Goal: Task Accomplishment & Management: Manage account settings

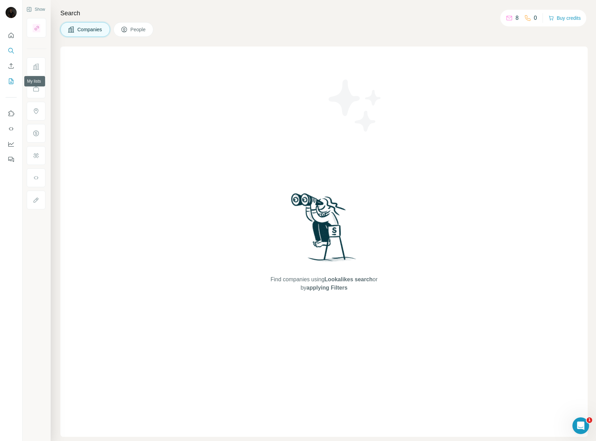
click at [12, 78] on icon "My lists" at bounding box center [11, 81] width 7 height 7
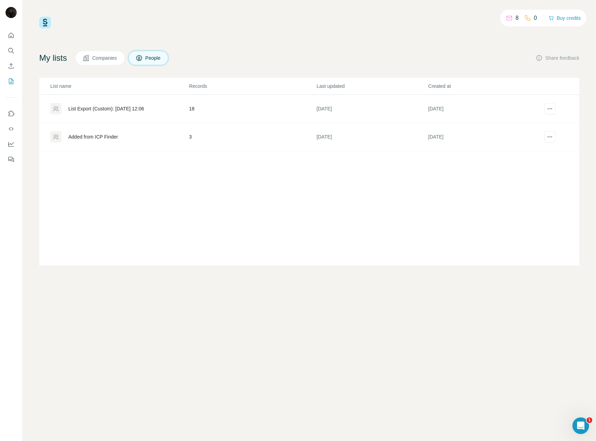
click at [103, 55] on span "Companies" at bounding box center [104, 57] width 25 height 7
click at [93, 109] on div "companies si" at bounding box center [82, 108] width 28 height 7
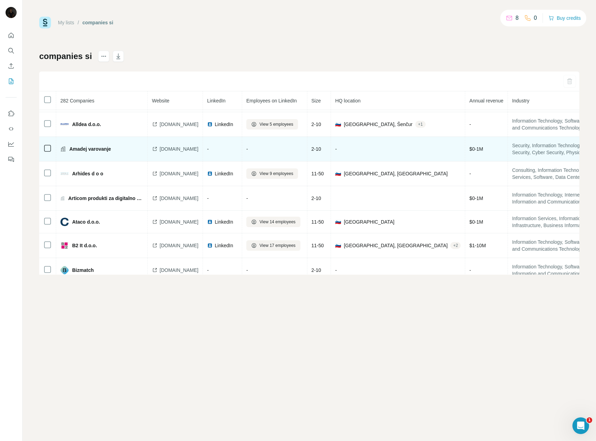
scroll to position [326, 0]
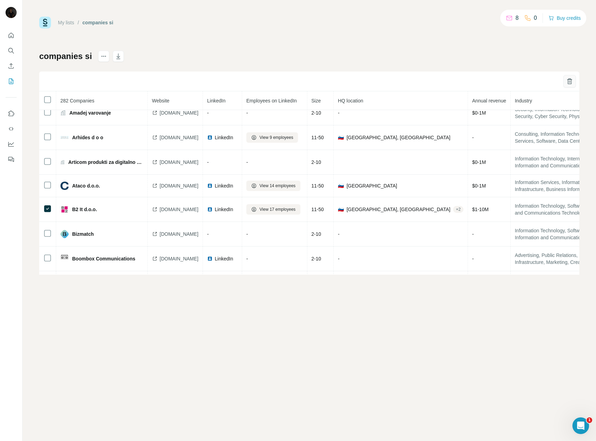
click at [573, 80] on button "button" at bounding box center [570, 81] width 12 height 12
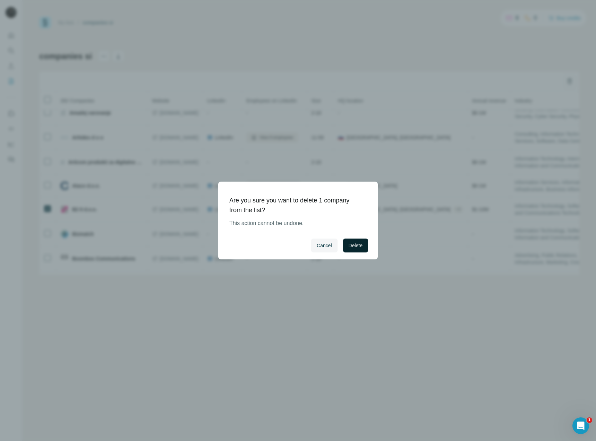
click at [361, 242] on span "Delete" at bounding box center [356, 245] width 14 height 7
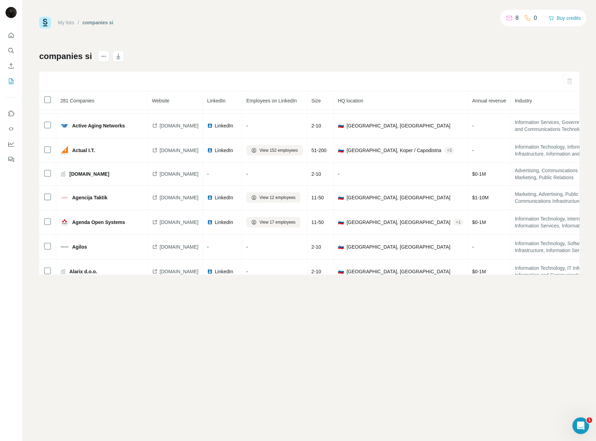
scroll to position [117, 0]
click at [572, 83] on icon "button" at bounding box center [570, 81] width 4 height 5
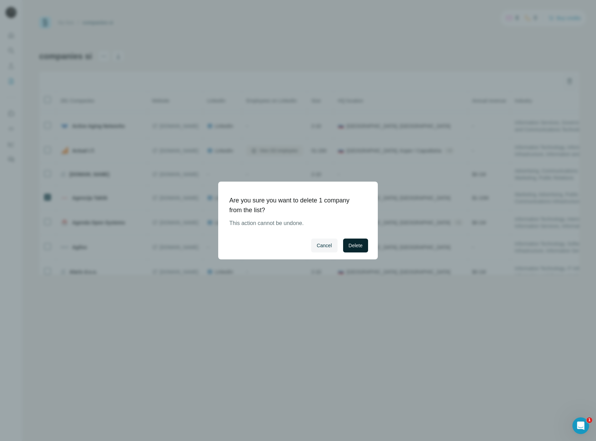
click at [364, 246] on button "Delete" at bounding box center [355, 245] width 25 height 14
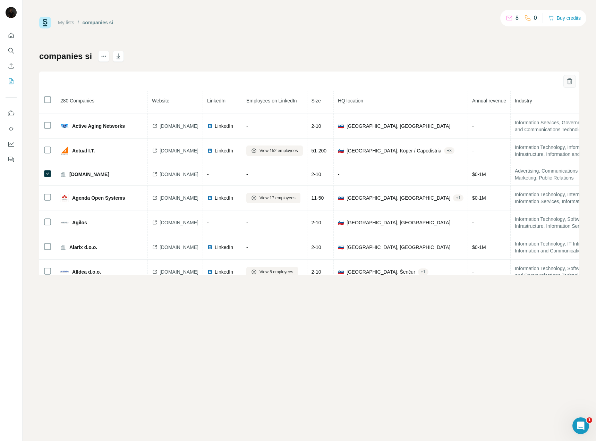
click at [567, 82] on icon "button" at bounding box center [569, 81] width 7 height 7
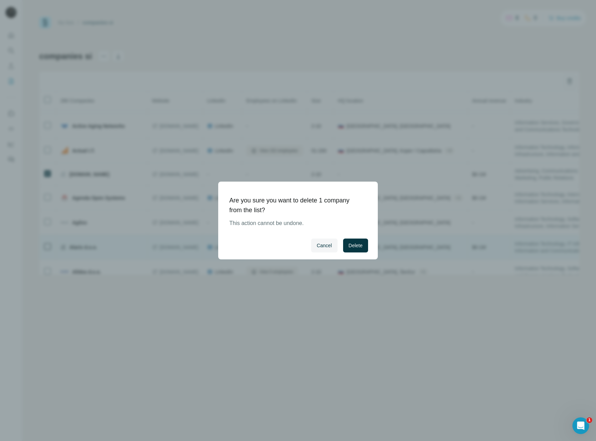
click at [356, 244] on span "Delete" at bounding box center [356, 245] width 14 height 7
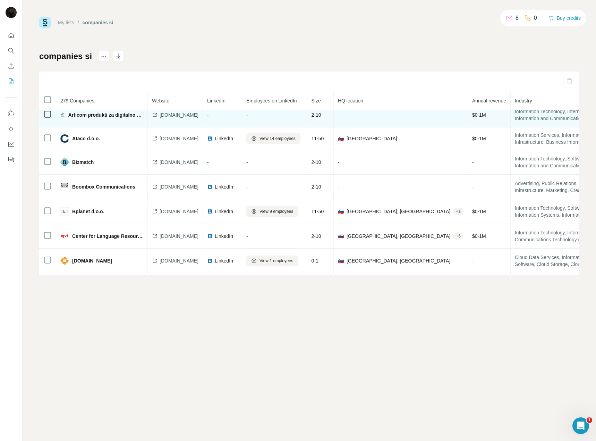
scroll to position [360, 0]
